Goal: Information Seeking & Learning: Stay updated

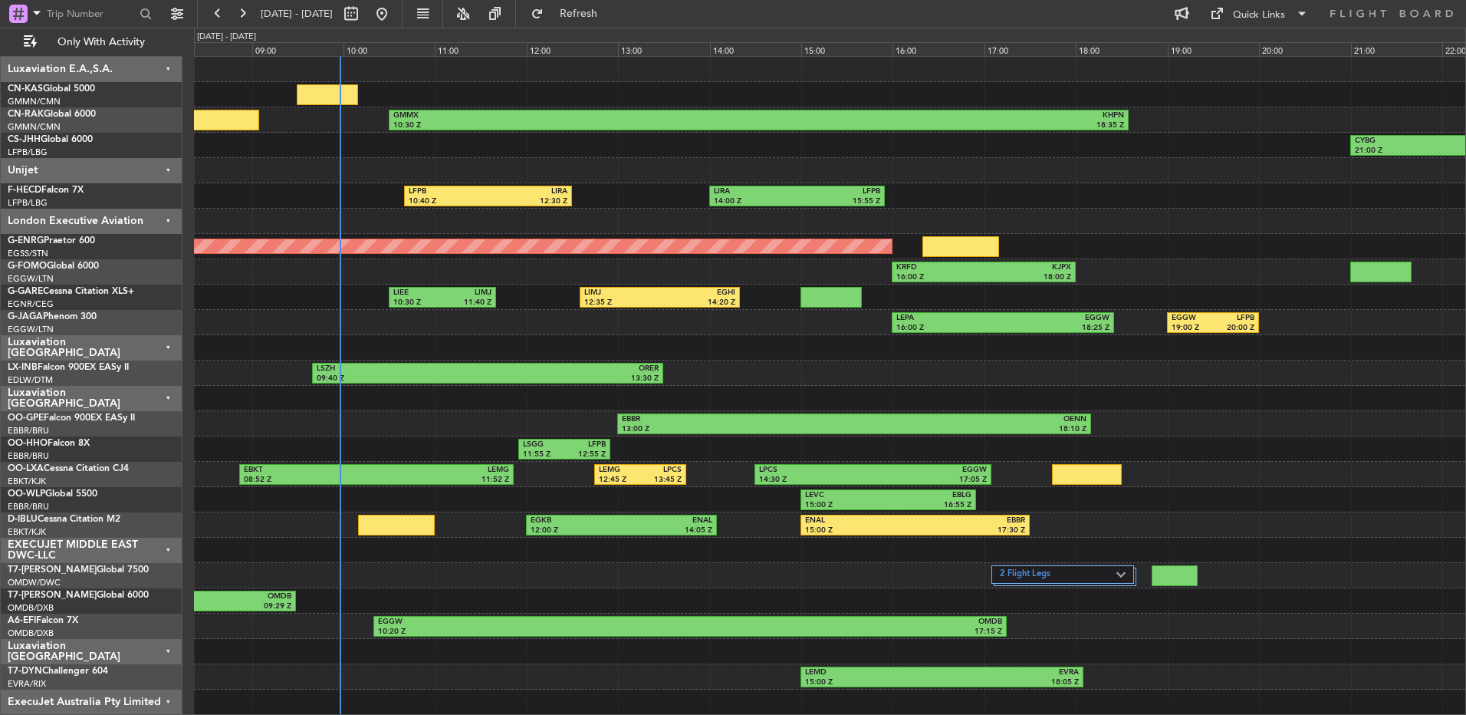
click at [139, 344] on div "Luxaviation [GEOGRAPHIC_DATA]" at bounding box center [92, 347] width 182 height 25
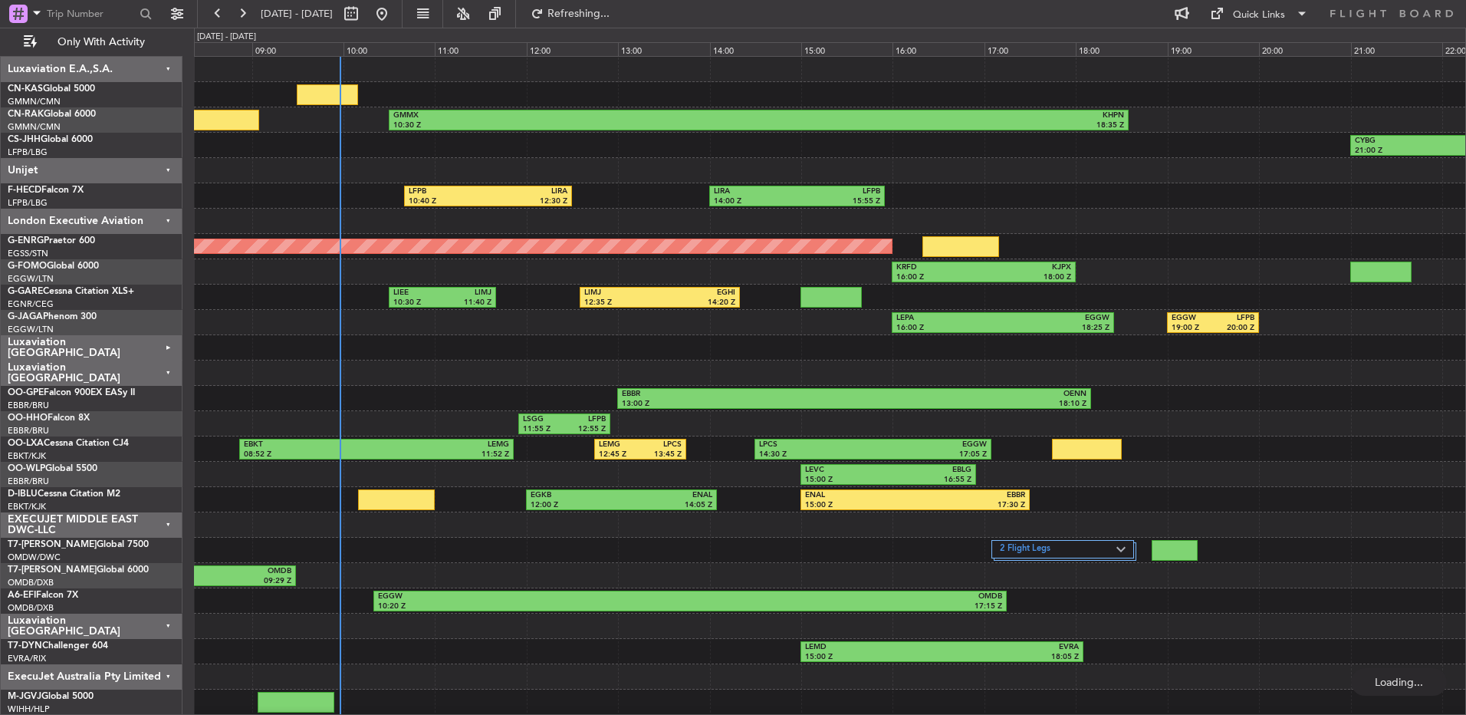
click at [155, 168] on div "Unijet" at bounding box center [92, 170] width 182 height 25
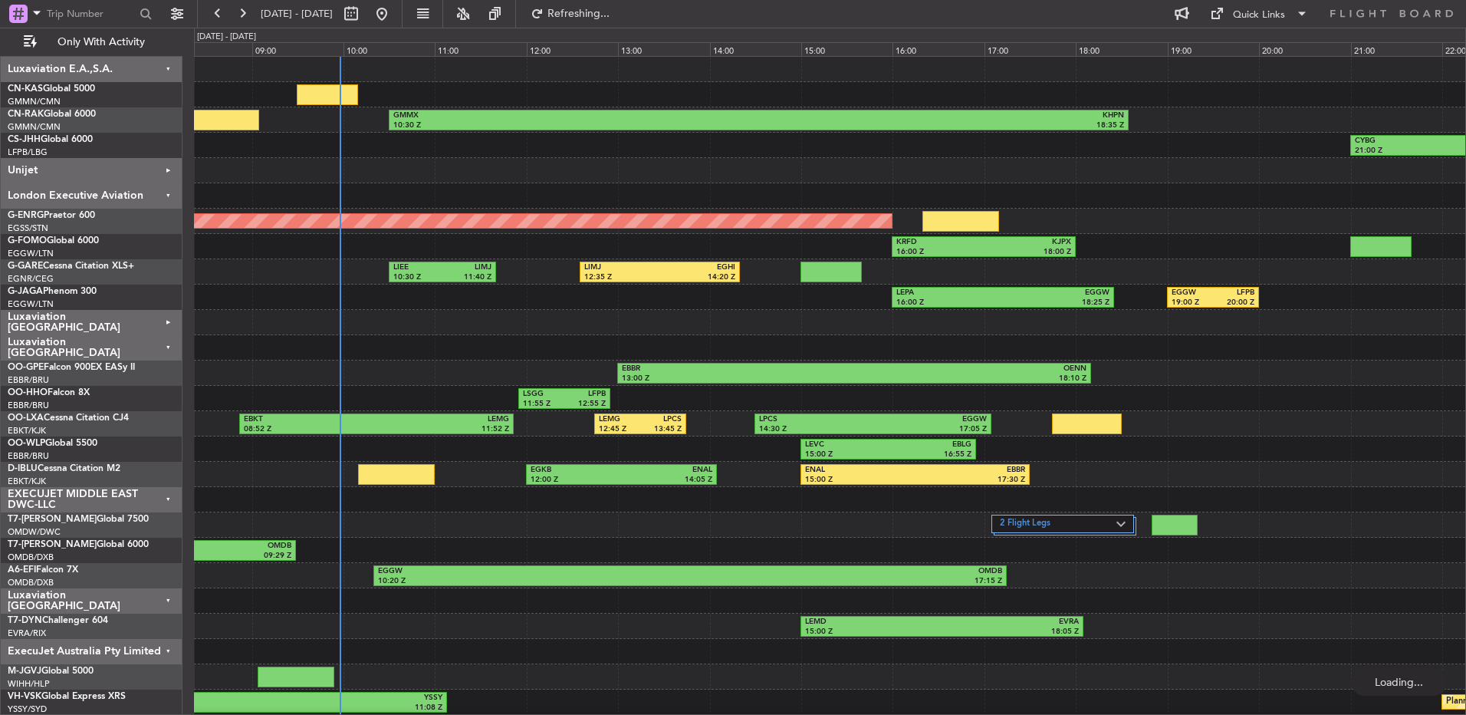
click at [141, 55] on div "Only With Activity" at bounding box center [98, 42] width 196 height 28
click at [142, 64] on div "Luxaviation E.A.,S.A." at bounding box center [92, 69] width 182 height 25
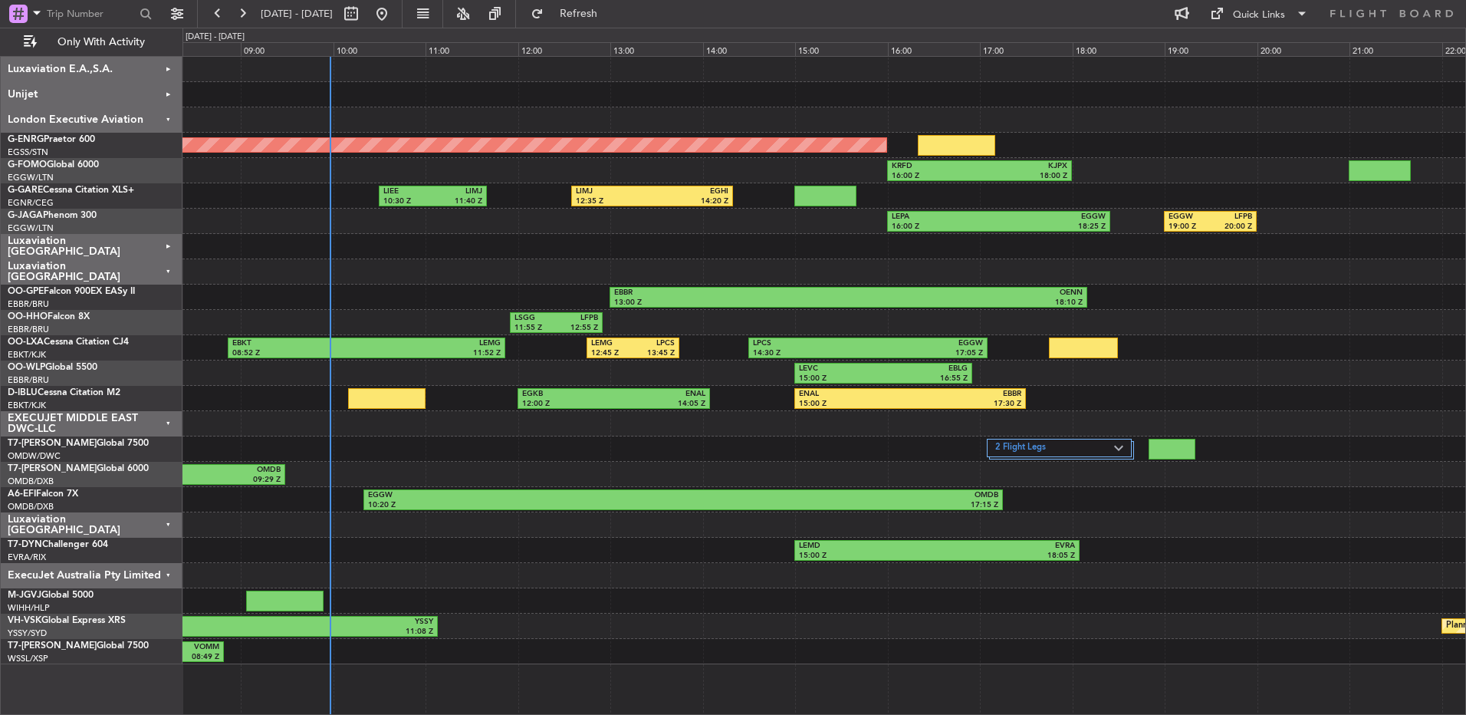
click at [127, 577] on div "ExecuJet Australia Pty Limited" at bounding box center [92, 575] width 182 height 25
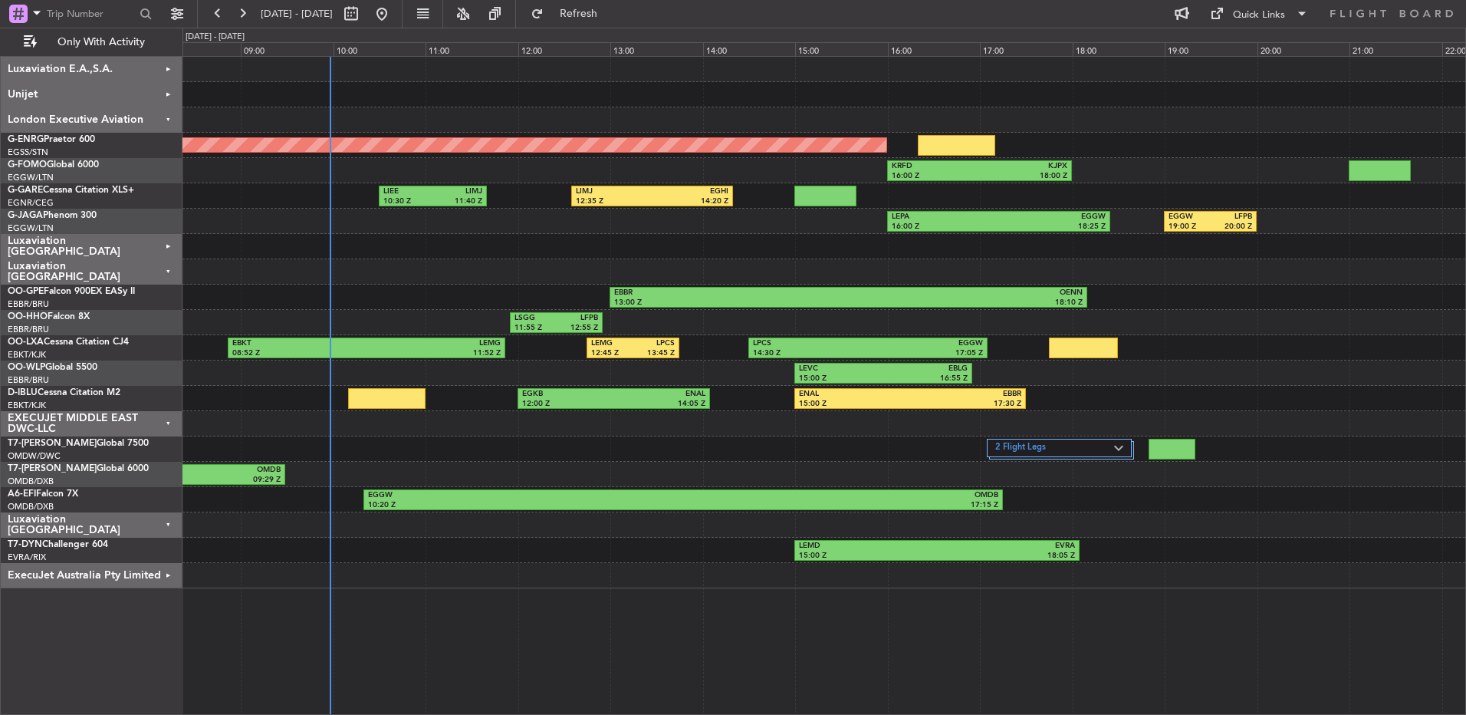
click at [133, 524] on div "Luxaviation [GEOGRAPHIC_DATA]" at bounding box center [92, 524] width 182 height 25
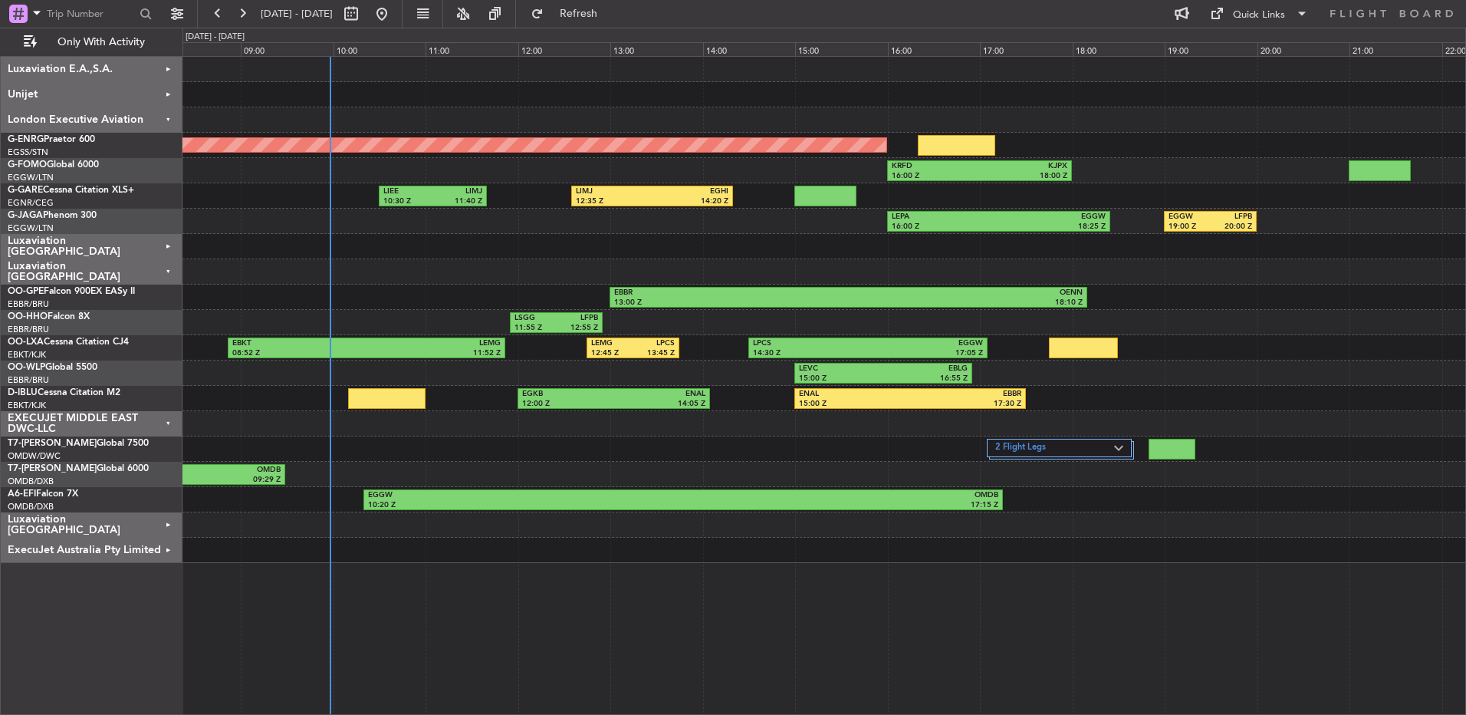
click at [133, 524] on div "Luxaviation [GEOGRAPHIC_DATA]" at bounding box center [92, 524] width 182 height 25
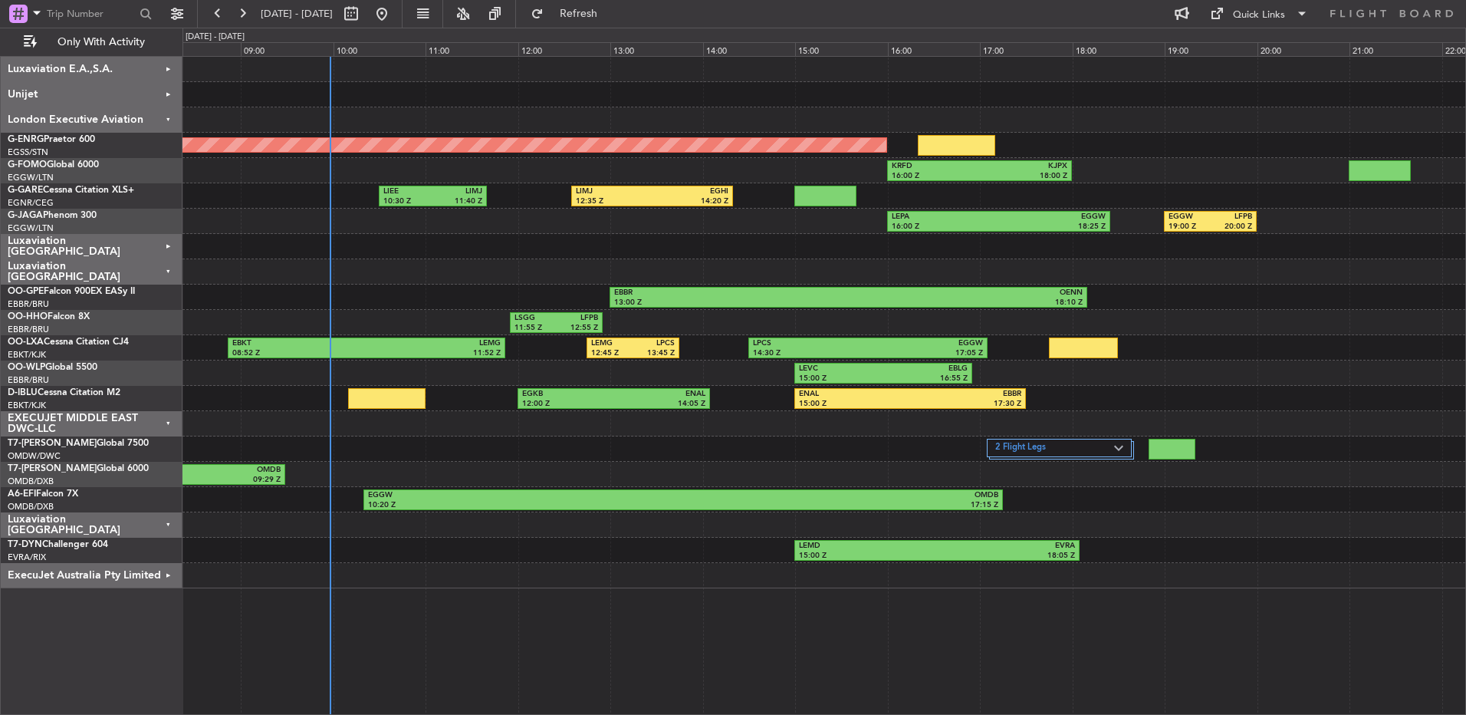
click at [133, 524] on div "Luxaviation [GEOGRAPHIC_DATA]" at bounding box center [92, 524] width 182 height 25
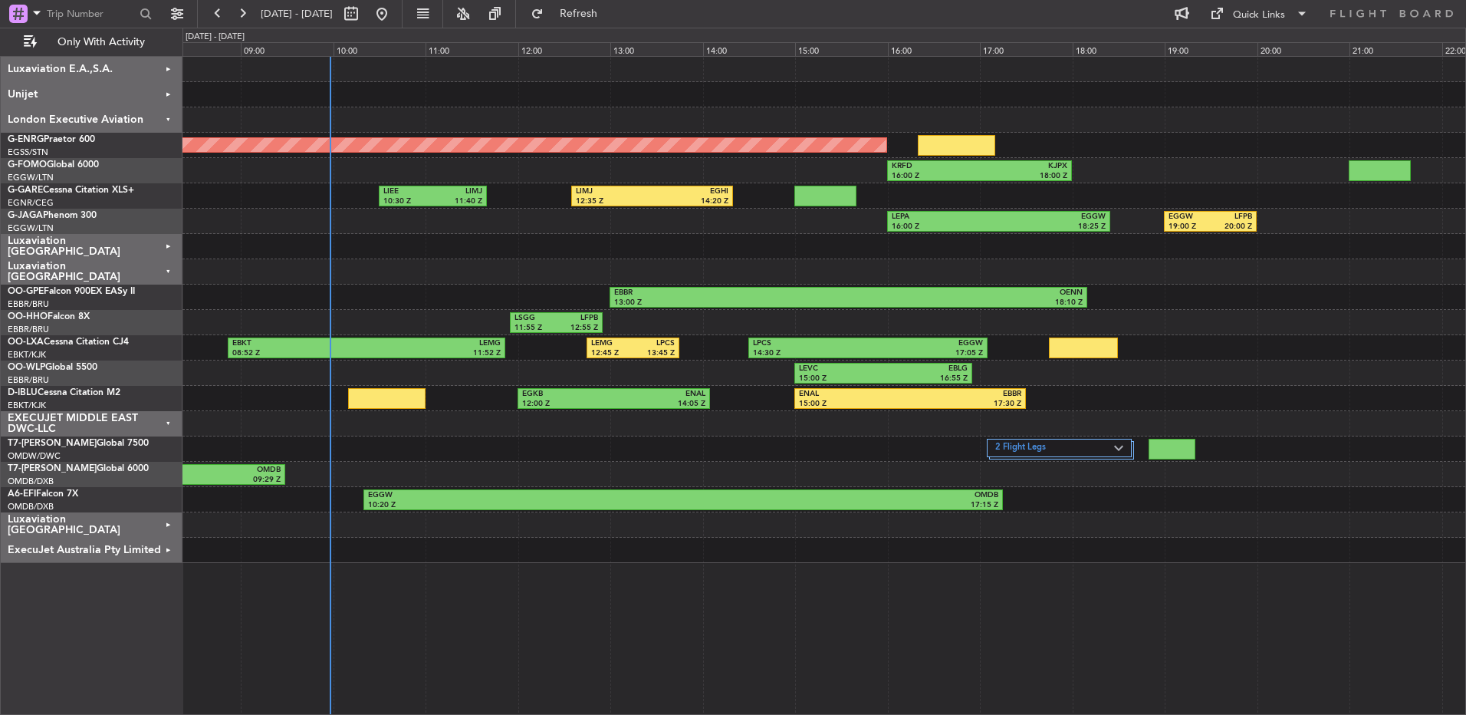
click at [504, 563] on div "AOG Maint London ([GEOGRAPHIC_DATA]) KRFD 16:00 Z KJPX 18:00 Z LIEE 10:30 Z LIM…" at bounding box center [823, 385] width 1283 height 659
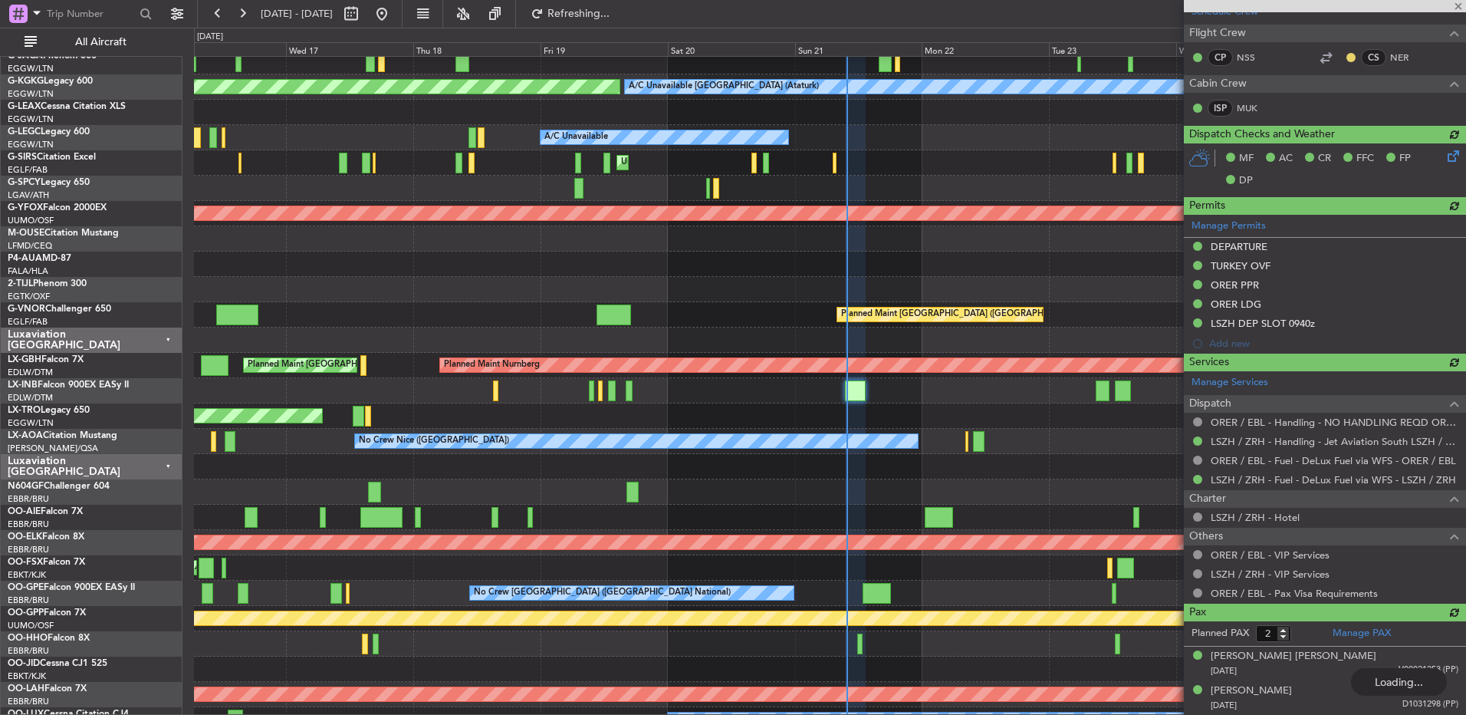
scroll to position [1500, 0]
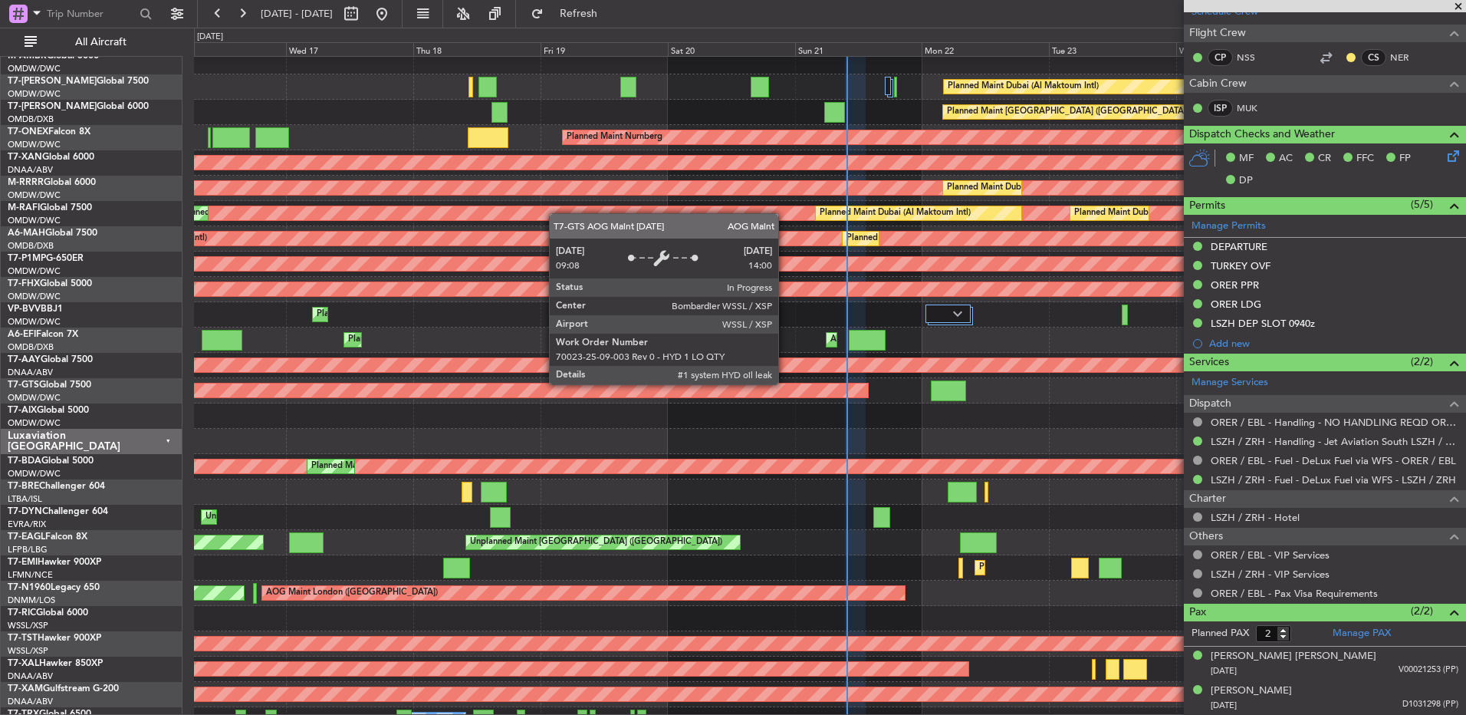
click at [785, 383] on div "AOG Maint [GEOGRAPHIC_DATA] (Seletar)" at bounding box center [347, 390] width 1042 height 14
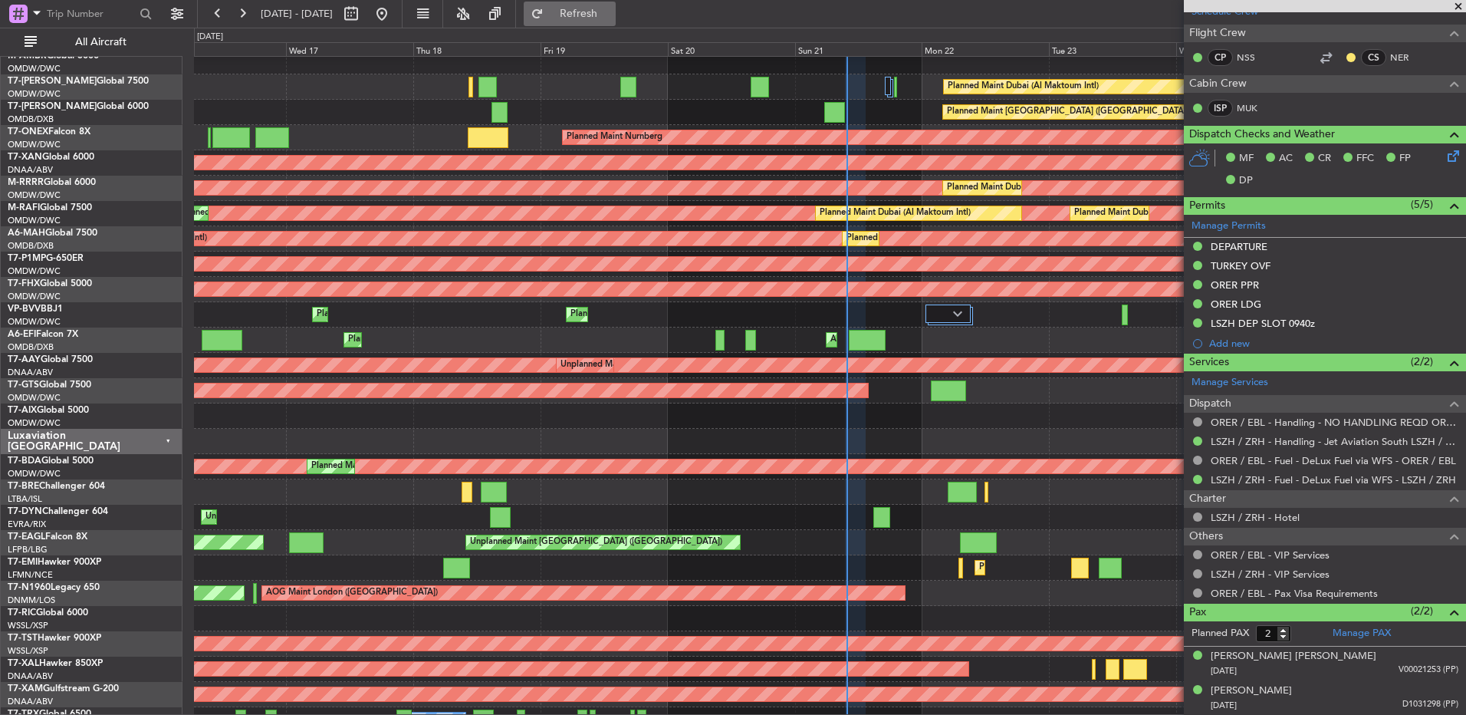
click at [616, 4] on button "Refresh" at bounding box center [570, 14] width 92 height 25
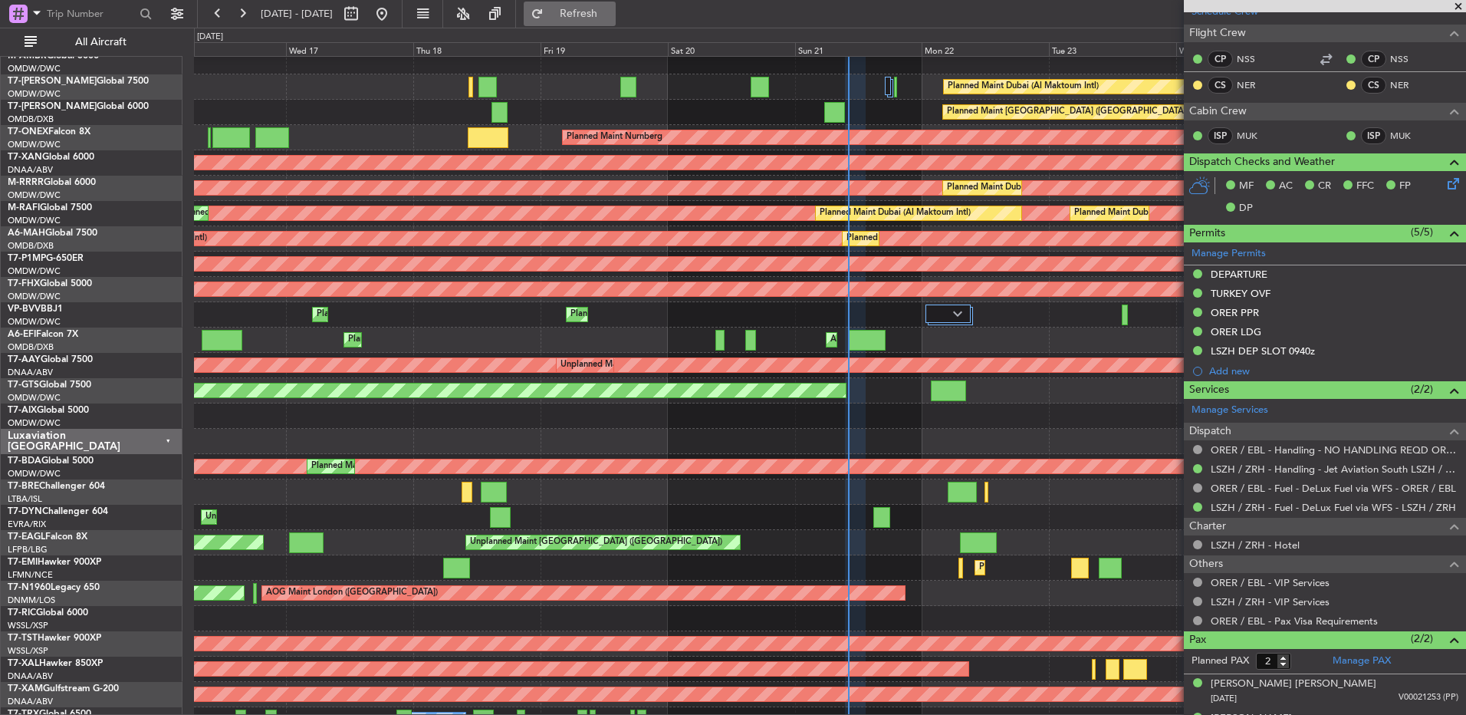
type input "10:03"
